Goal: Task Accomplishment & Management: Complete application form

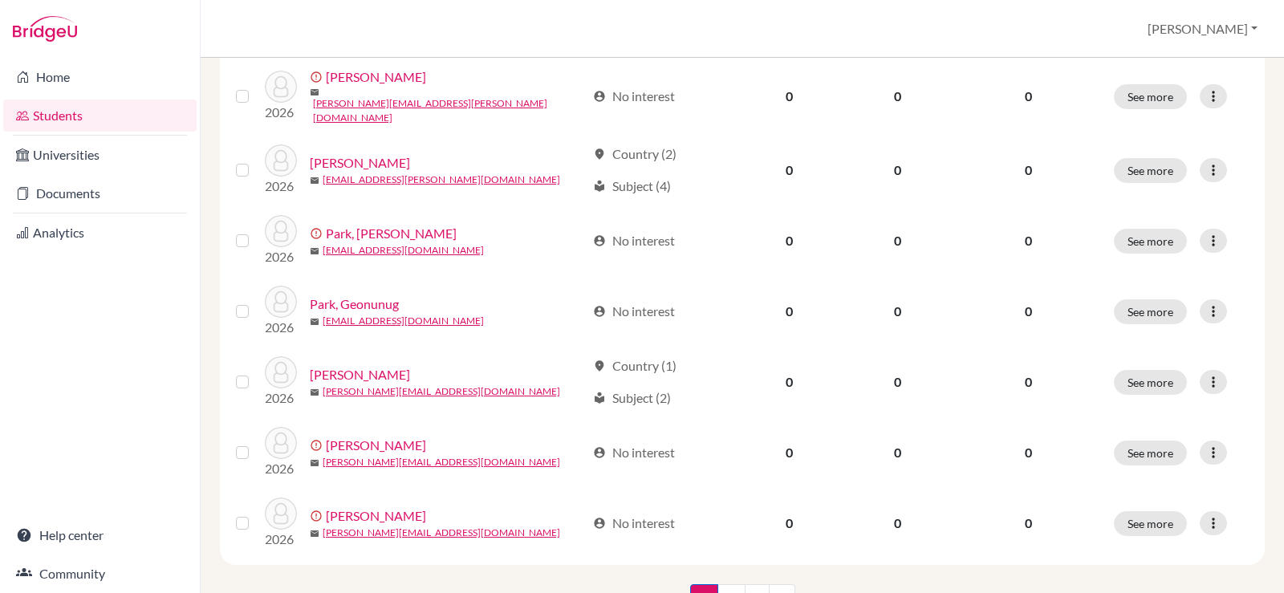
scroll to position [1243, 0]
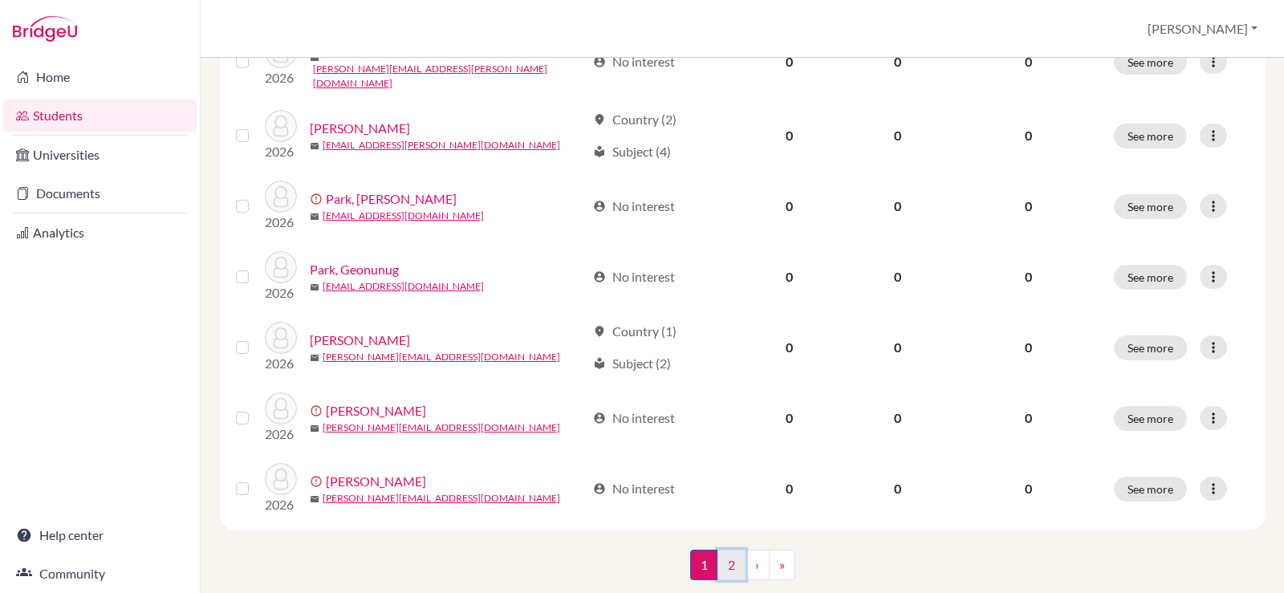
click at [732, 550] on link "2" at bounding box center [731, 565] width 28 height 30
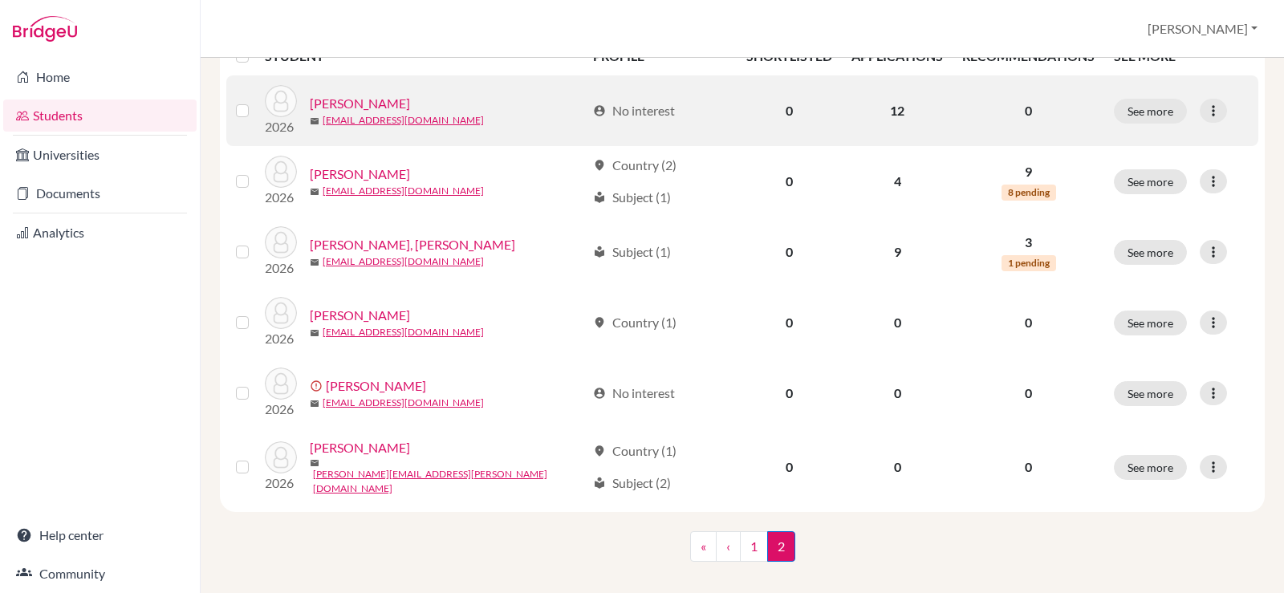
scroll to position [254, 0]
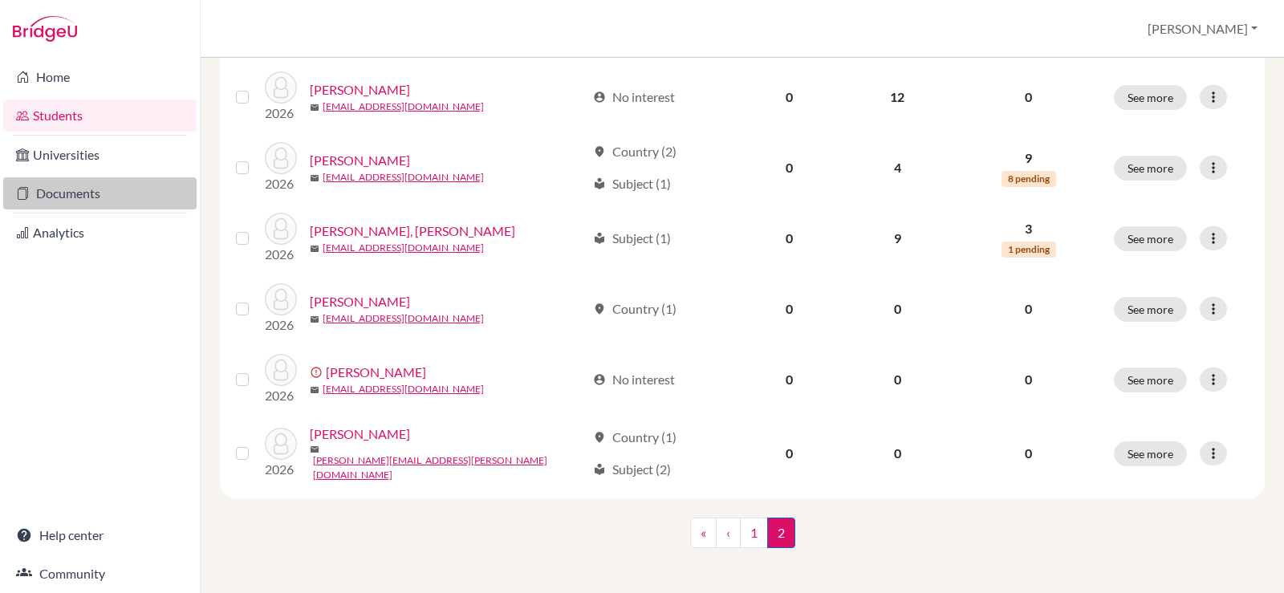
click at [59, 194] on link "Documents" at bounding box center [99, 193] width 193 height 32
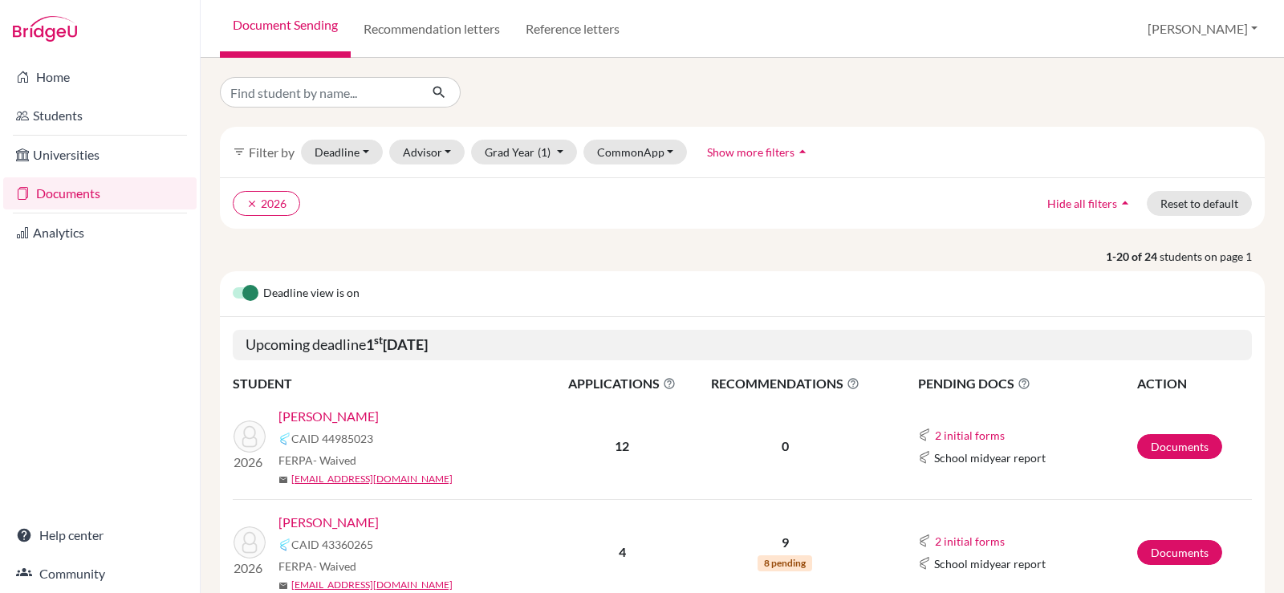
click at [324, 412] on link "[PERSON_NAME]" at bounding box center [328, 416] width 100 height 19
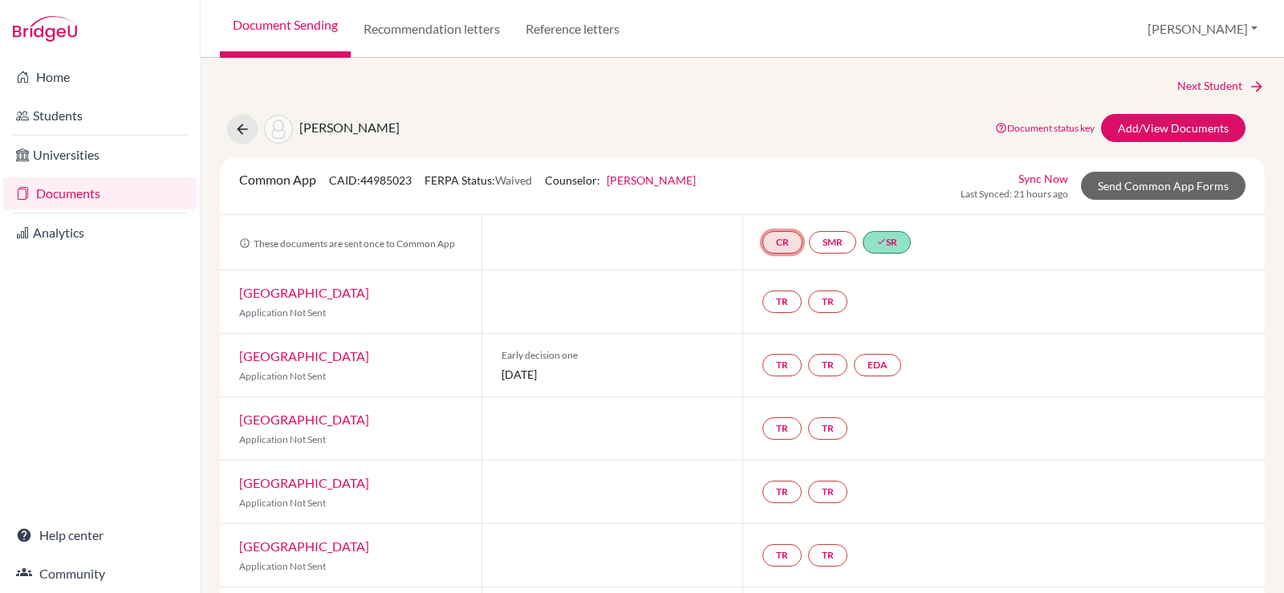
click at [777, 243] on link "CR" at bounding box center [782, 242] width 40 height 22
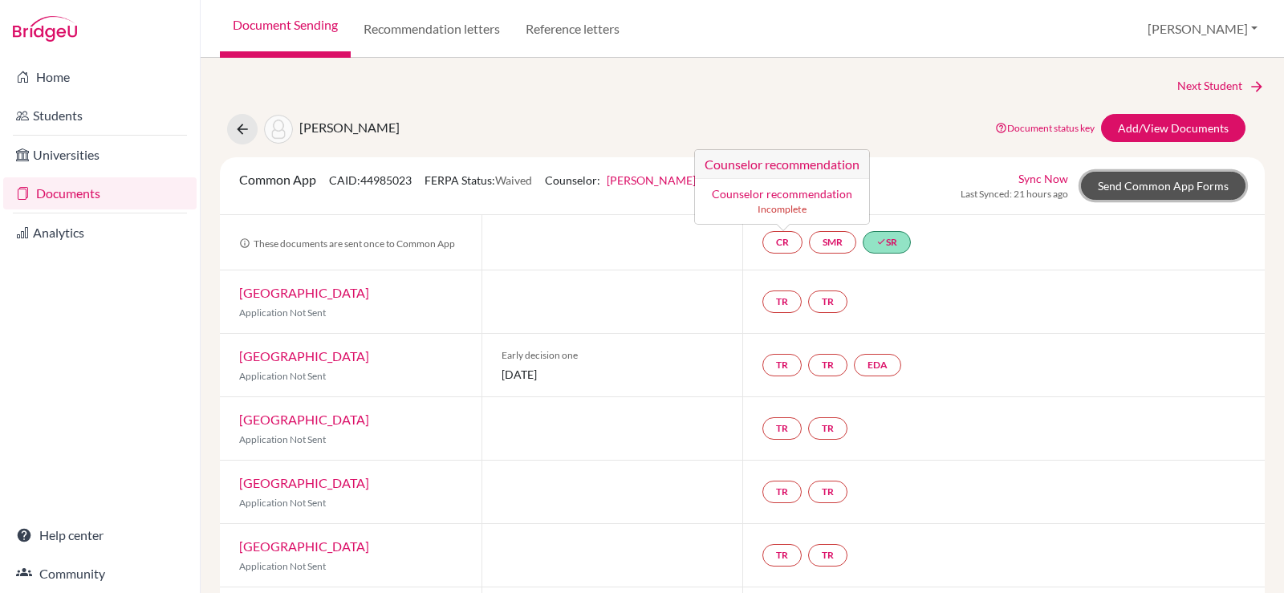
click at [1099, 186] on link "Send Common App Forms" at bounding box center [1163, 186] width 164 height 28
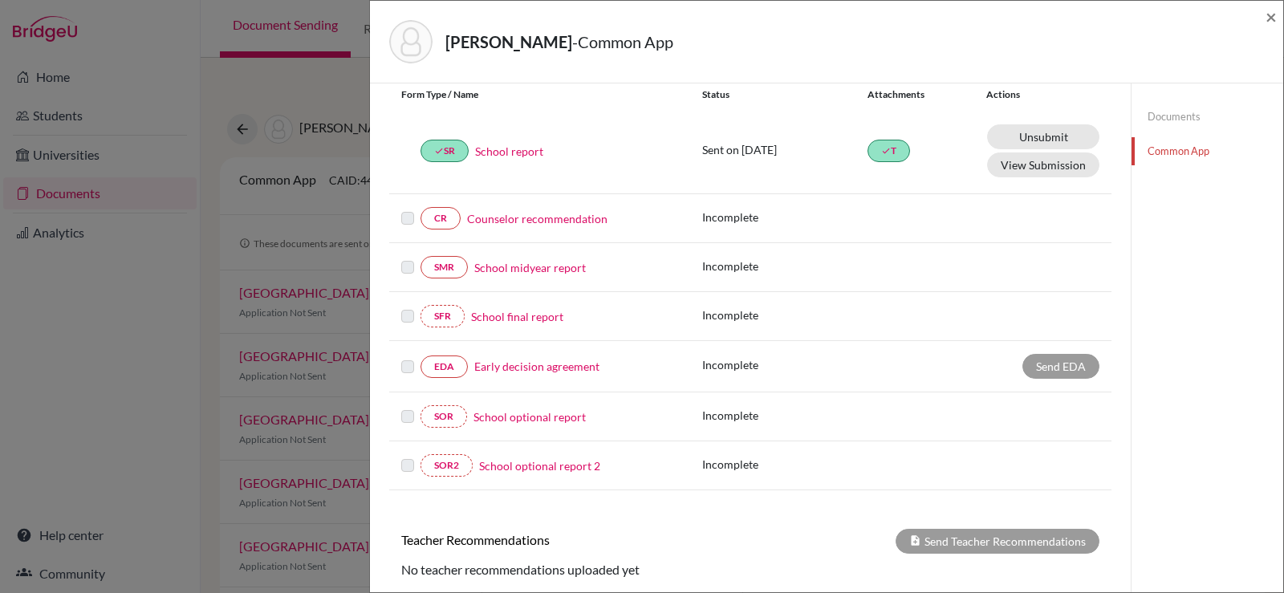
scroll to position [187, 0]
click at [543, 221] on link "Counselor recommendation" at bounding box center [537, 219] width 140 height 17
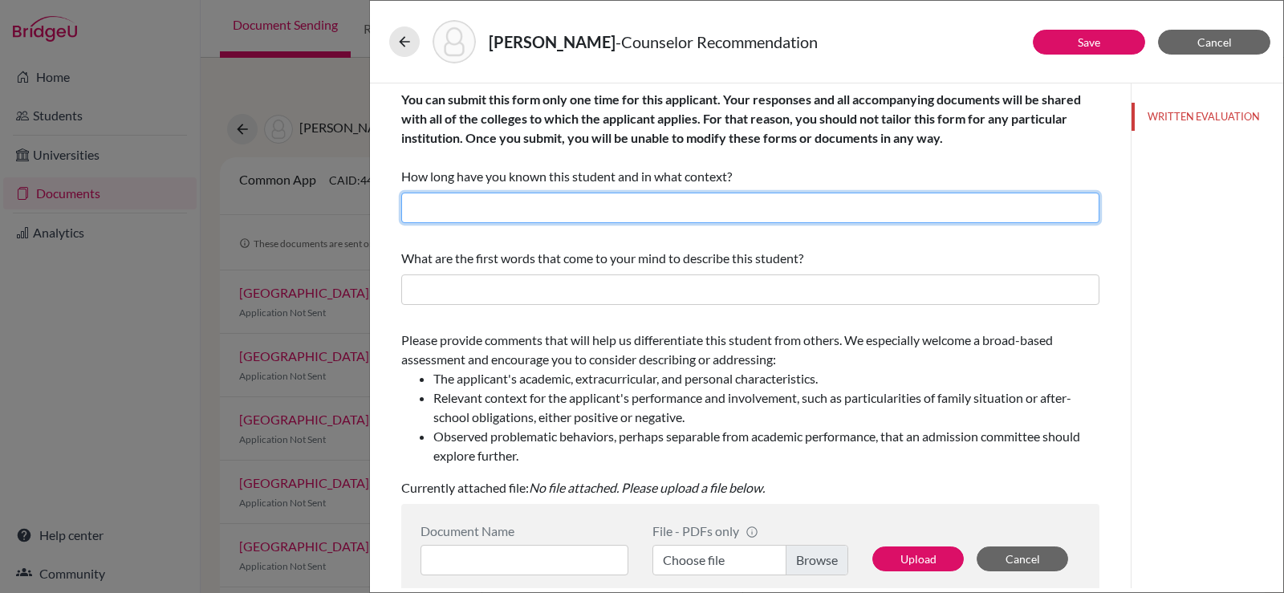
click at [543, 221] on input "text" at bounding box center [750, 208] width 698 height 30
drag, startPoint x: 496, startPoint y: 208, endPoint x: 534, endPoint y: 214, distance: 39.0
click at [534, 214] on input "I have known Dongjoo for about two school years, Grade 11 up until the present,…" at bounding box center [750, 208] width 698 height 30
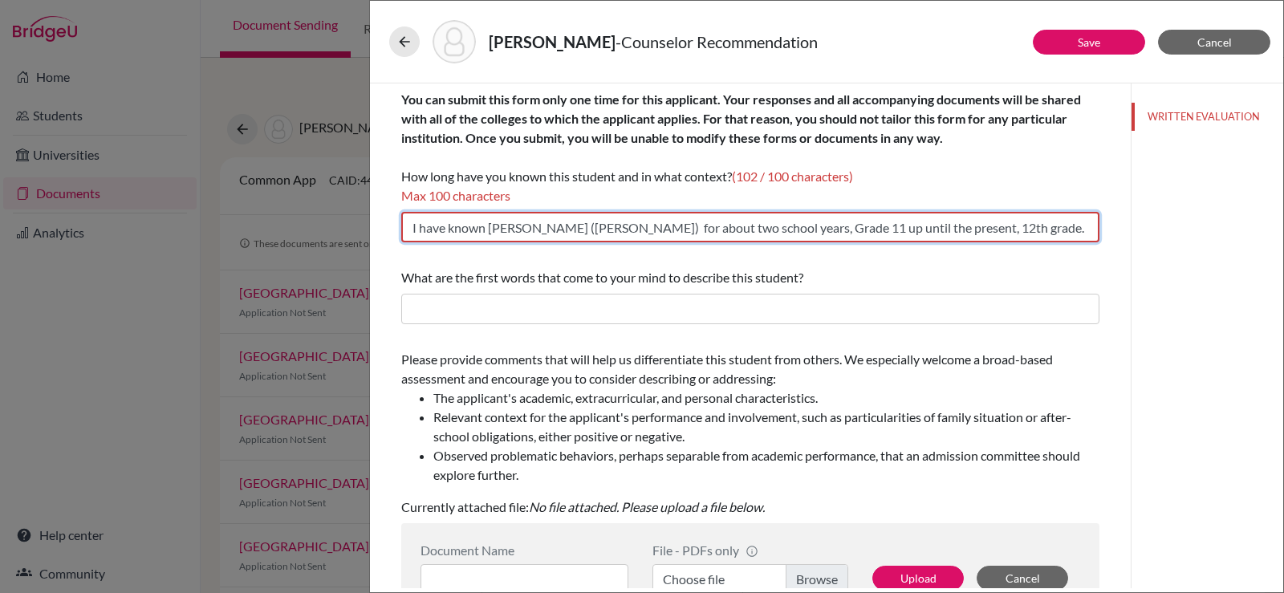
drag, startPoint x: 578, startPoint y: 227, endPoint x: 529, endPoint y: 229, distance: 49.8
click at [529, 229] on input "I have known Daniel (Seungri) for about two school years, Grade 11 up until the…" at bounding box center [750, 227] width 698 height 30
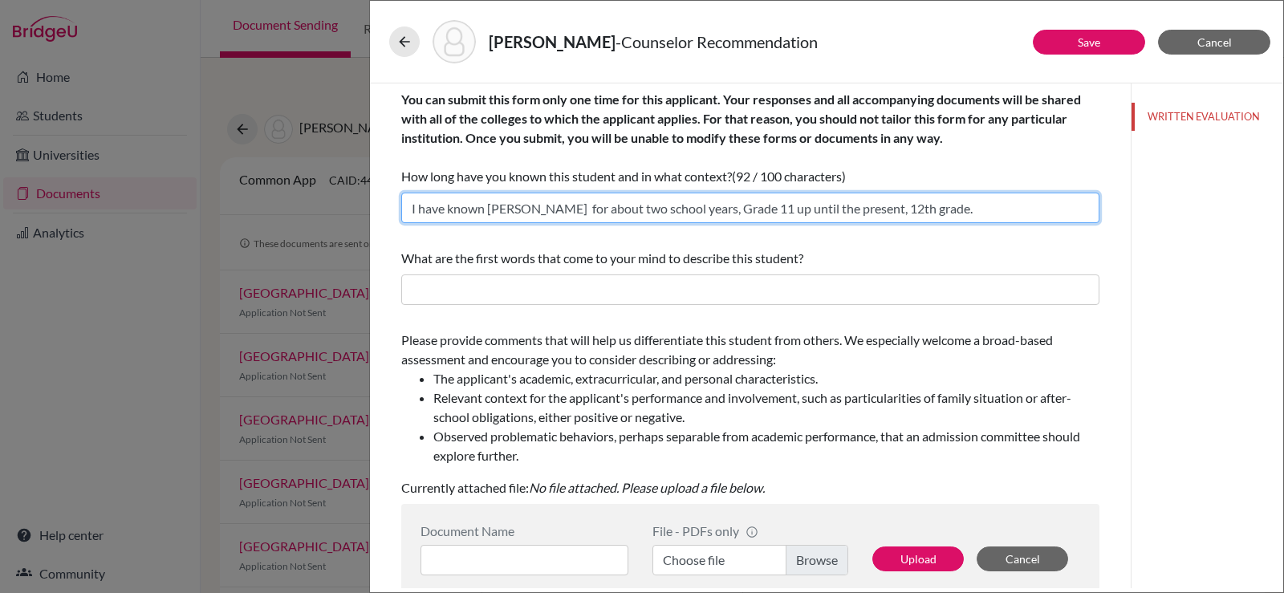
click at [530, 211] on input "I have known Daniel for about two school years, Grade 11 up until the present, …" at bounding box center [750, 208] width 698 height 30
type input "I have known Daniel for about two school years, Grade 11 up until the present, …"
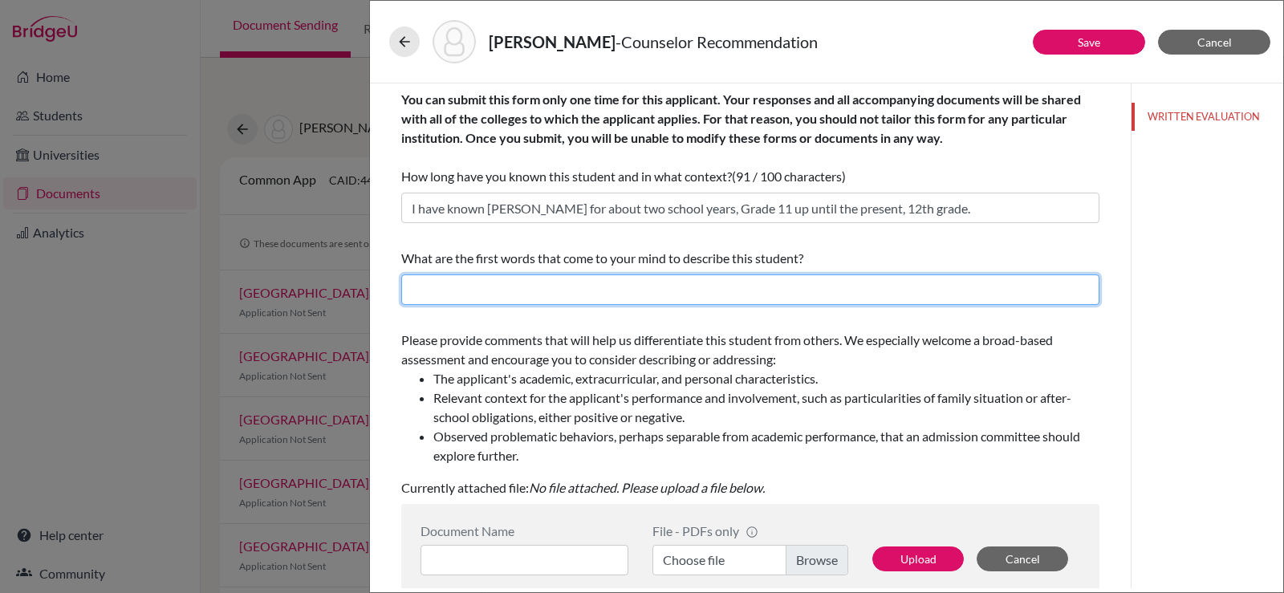
click at [573, 294] on input "text" at bounding box center [750, 289] width 698 height 30
drag, startPoint x: 485, startPoint y: 294, endPoint x: 407, endPoint y: 296, distance: 77.8
click at [407, 296] on input "Hardworking, excellent, takes initiative, and prepared" at bounding box center [750, 289] width 698 height 30
drag, startPoint x: 512, startPoint y: 290, endPoint x: 465, endPoint y: 293, distance: 47.4
click at [465, 293] on input "Positive, excellent, takes initiative, and prepared" at bounding box center [750, 289] width 698 height 30
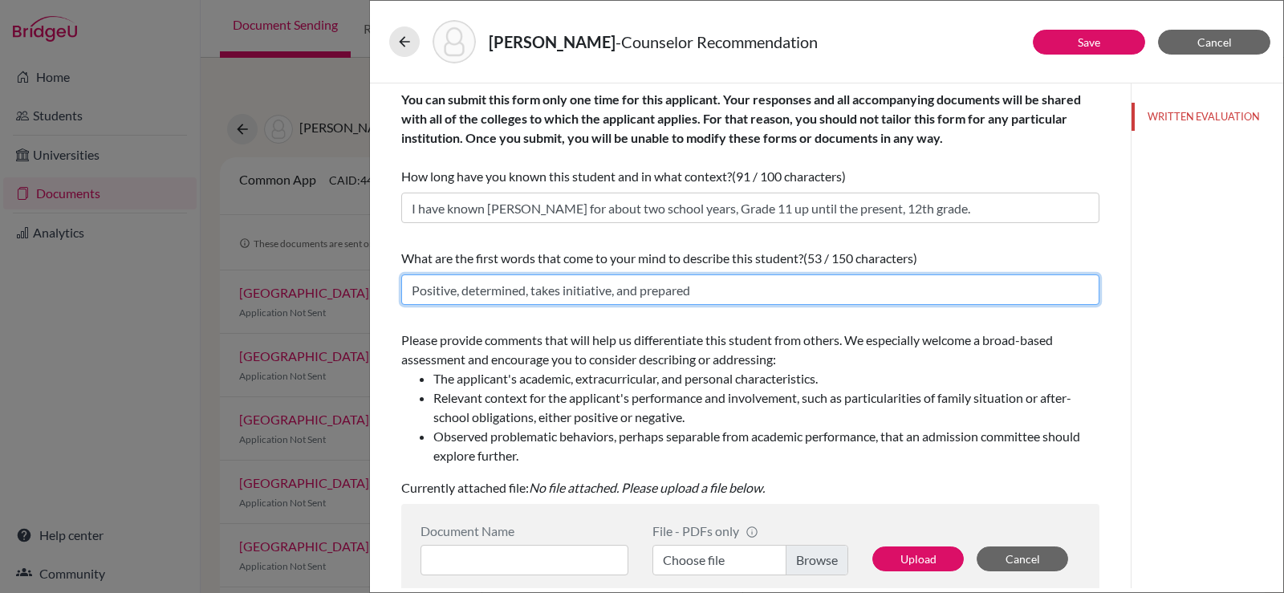
drag, startPoint x: 532, startPoint y: 290, endPoint x: 611, endPoint y: 290, distance: 79.4
click at [611, 290] on input "Positive, determined, takes initiative, and prepared" at bounding box center [750, 289] width 698 height 30
drag, startPoint x: 621, startPoint y: 292, endPoint x: 681, endPoint y: 292, distance: 60.2
click at [681, 292] on input "Positive, determined, respectful, and prepared" at bounding box center [750, 289] width 698 height 30
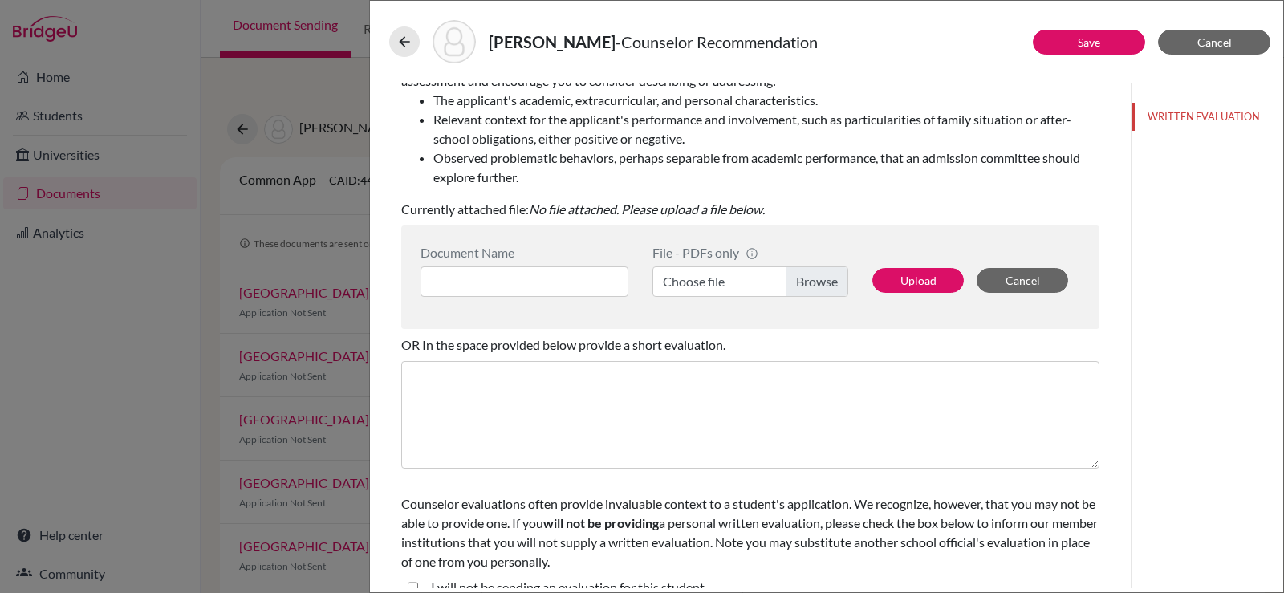
scroll to position [300, 0]
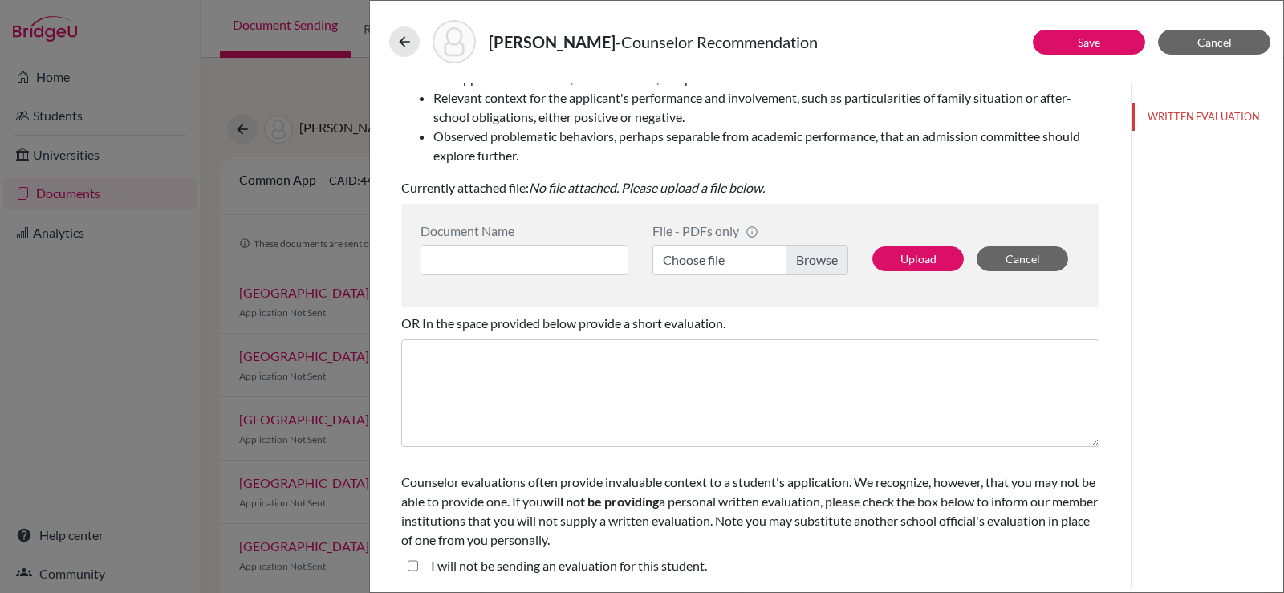
type input "Positive, determined, respectful, and sociable"
